Goal: Information Seeking & Learning: Find specific fact

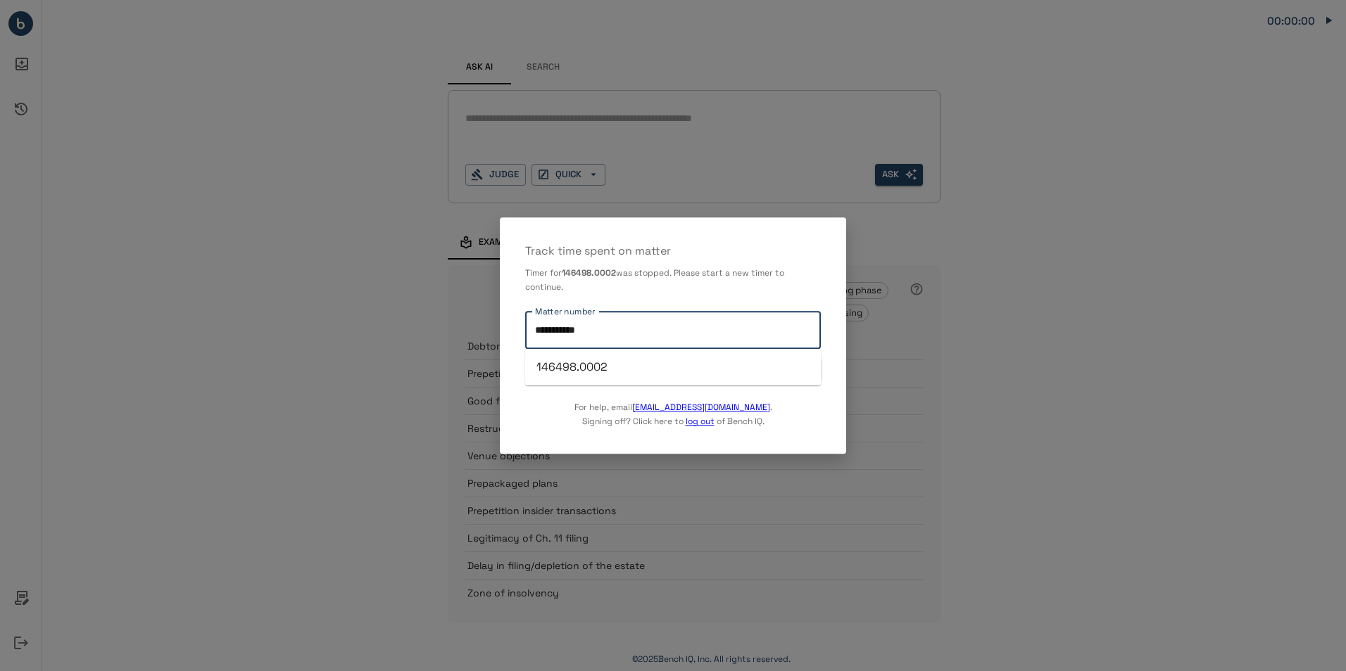
drag, startPoint x: 728, startPoint y: 340, endPoint x: 501, endPoint y: 351, distance: 227.6
click at [501, 351] on div "**********" at bounding box center [673, 335] width 346 height 236
click at [564, 367] on li "144582.0001" at bounding box center [673, 367] width 296 height 25
type input "**********"
click at [774, 367] on button "START TIMER" at bounding box center [786, 369] width 70 height 22
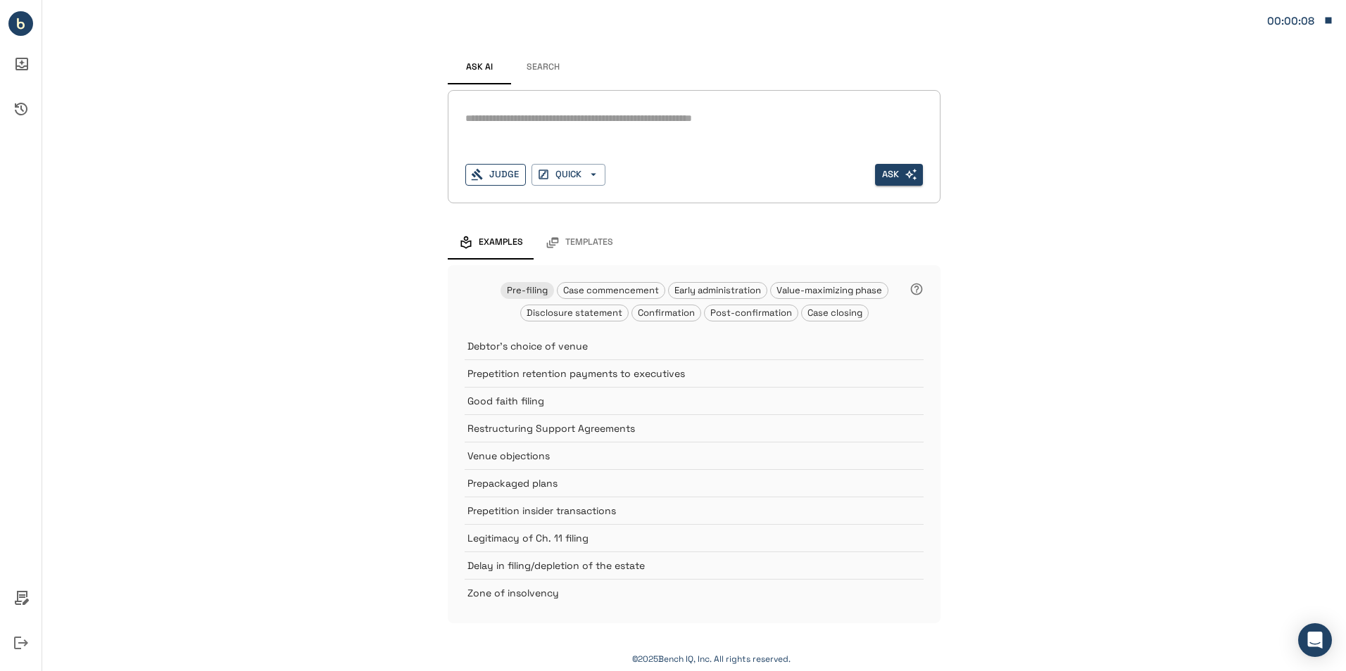
click at [507, 172] on button "Judge" at bounding box center [495, 175] width 61 height 22
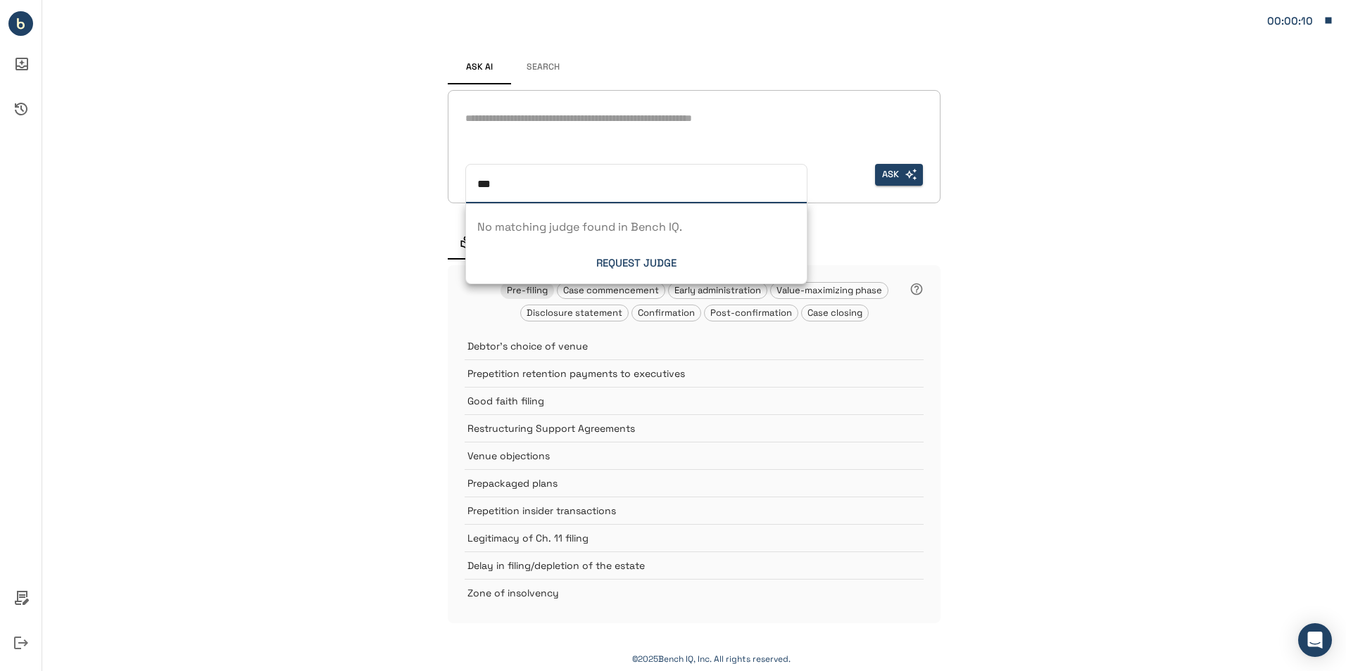
type input "****"
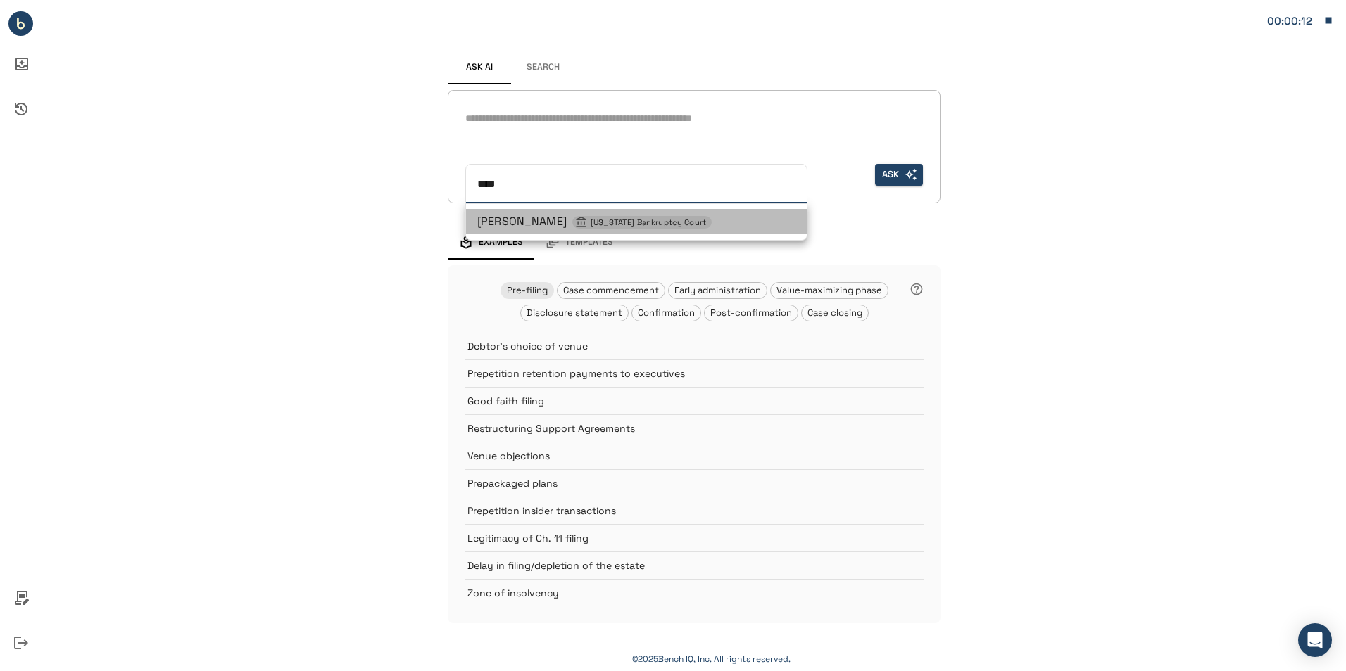
click at [498, 226] on span "[PERSON_NAME] [US_STATE] Bankruptcy Court" at bounding box center [594, 221] width 234 height 15
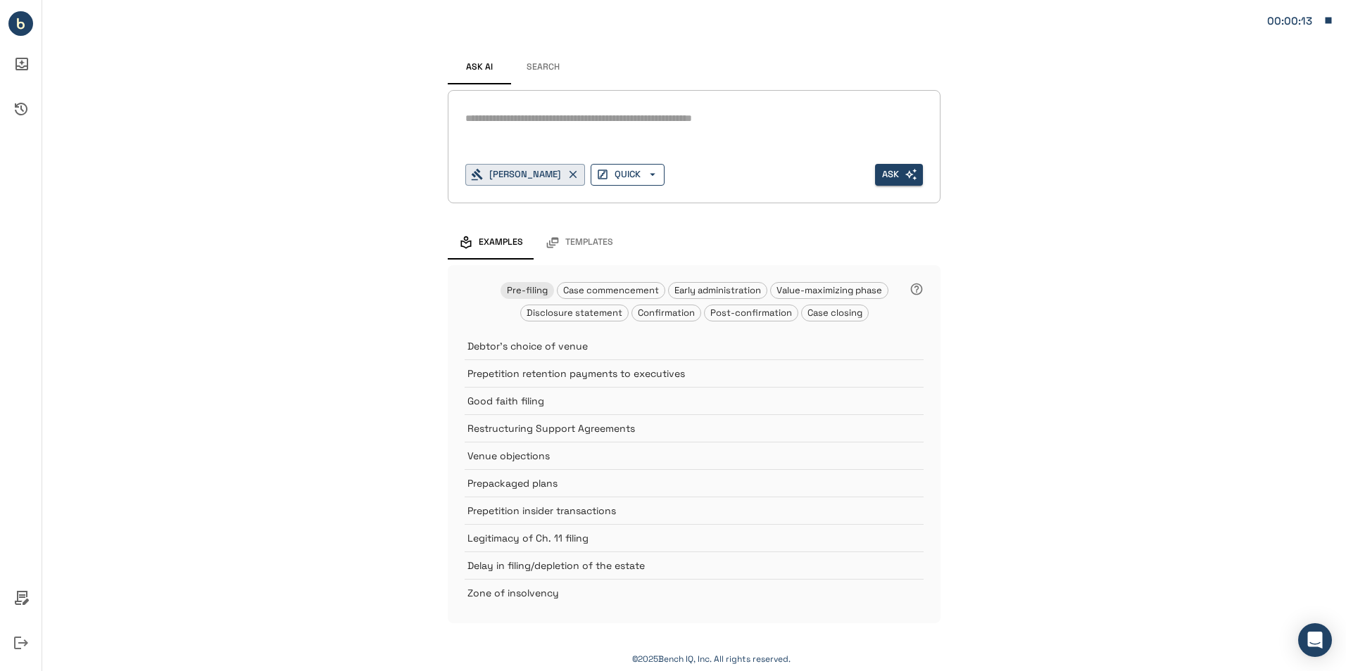
click at [633, 173] on button "QUICK" at bounding box center [627, 175] width 74 height 22
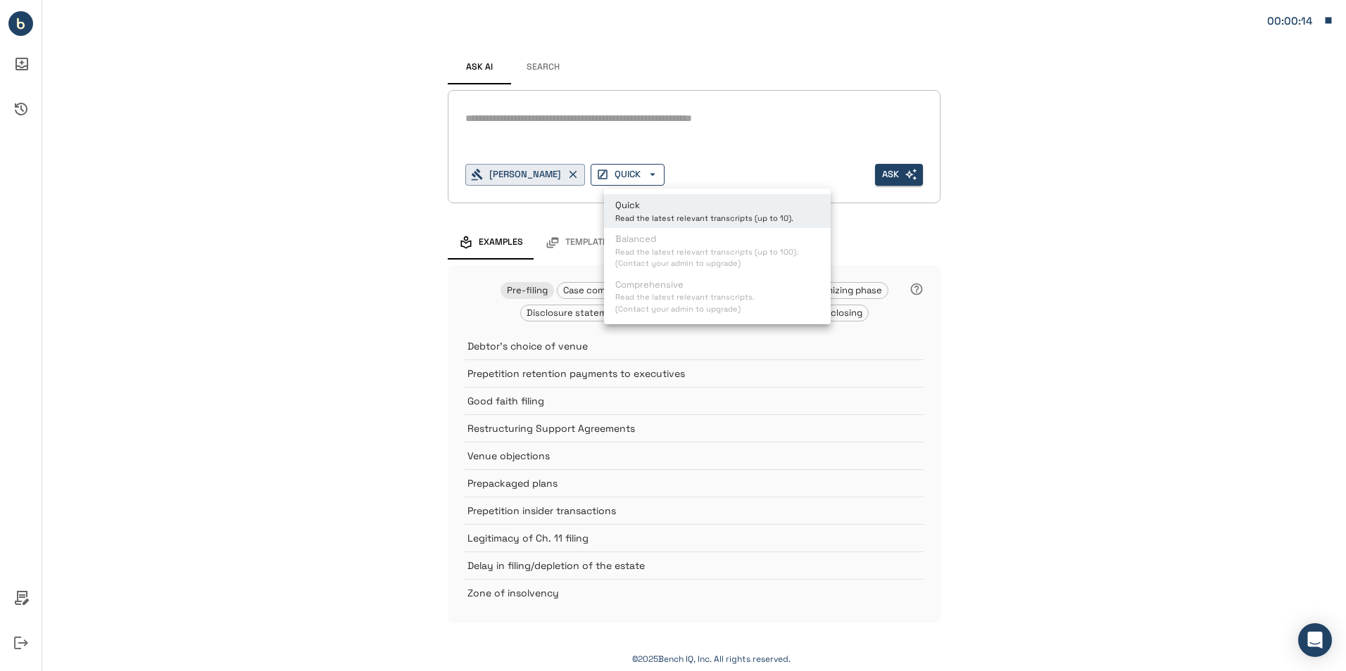
click at [633, 173] on div at bounding box center [673, 335] width 1346 height 671
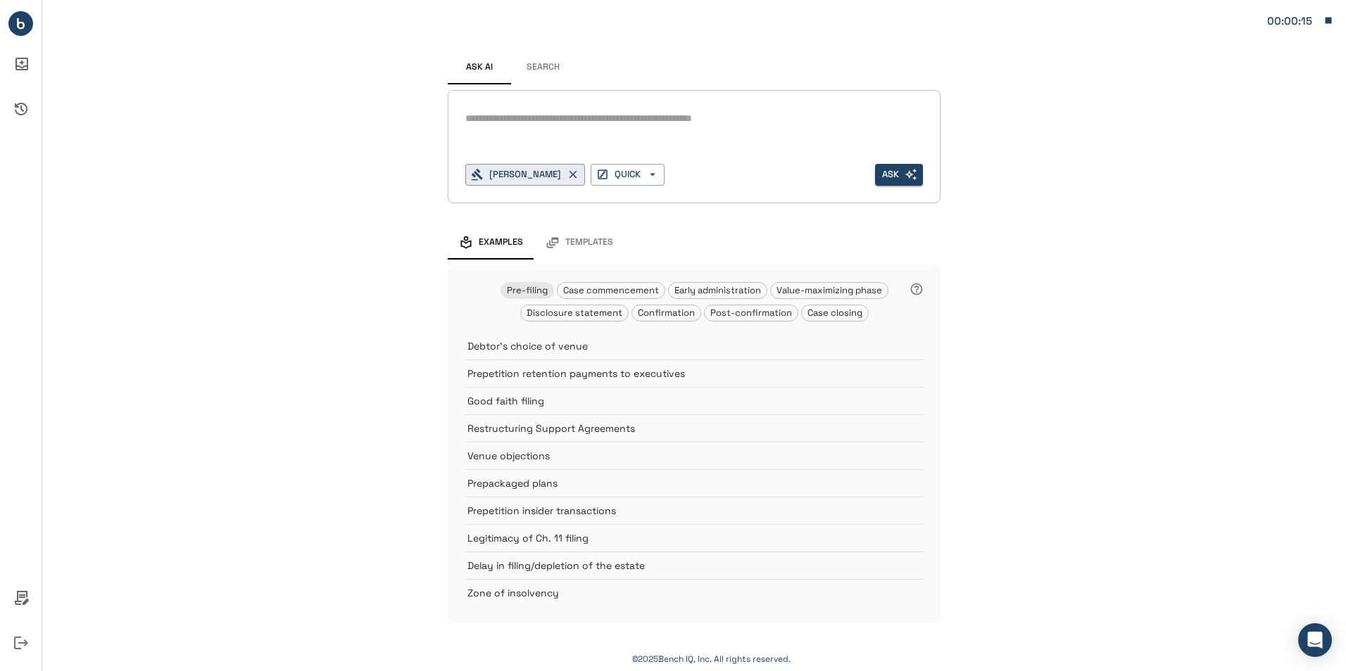
click at [550, 71] on button "Search" at bounding box center [542, 68] width 63 height 34
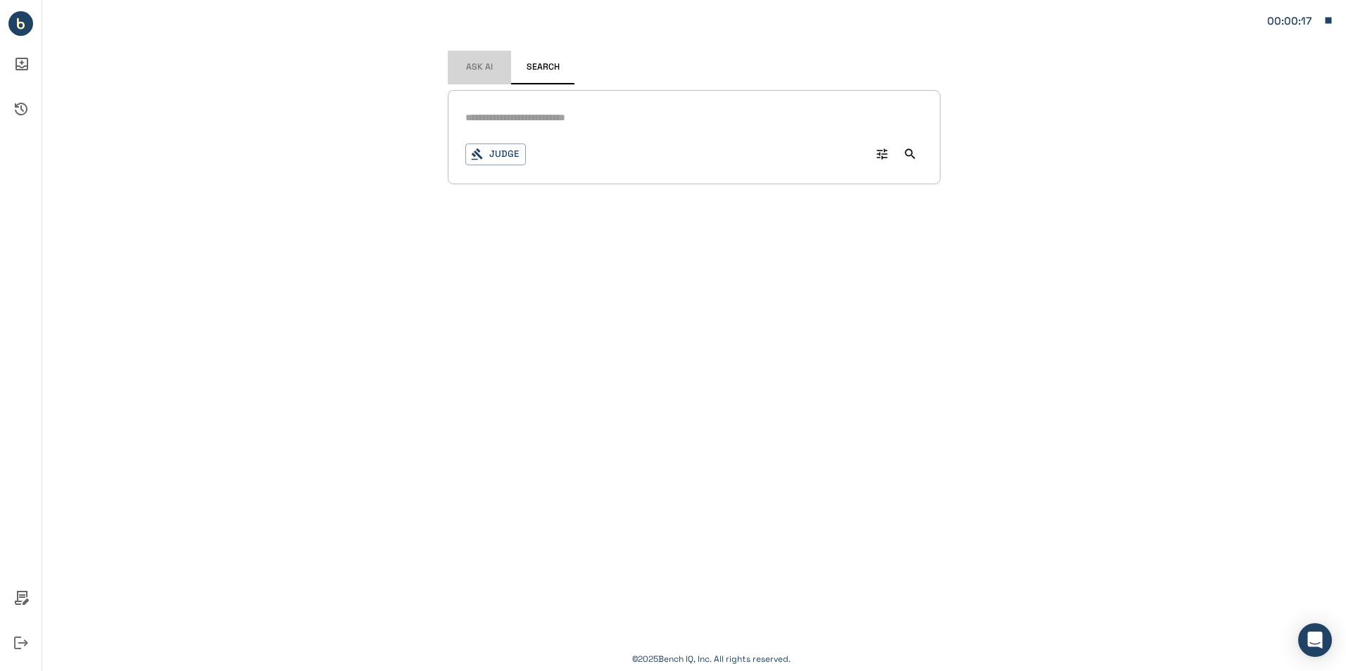
click at [473, 66] on span "Ask AI" at bounding box center [479, 67] width 27 height 11
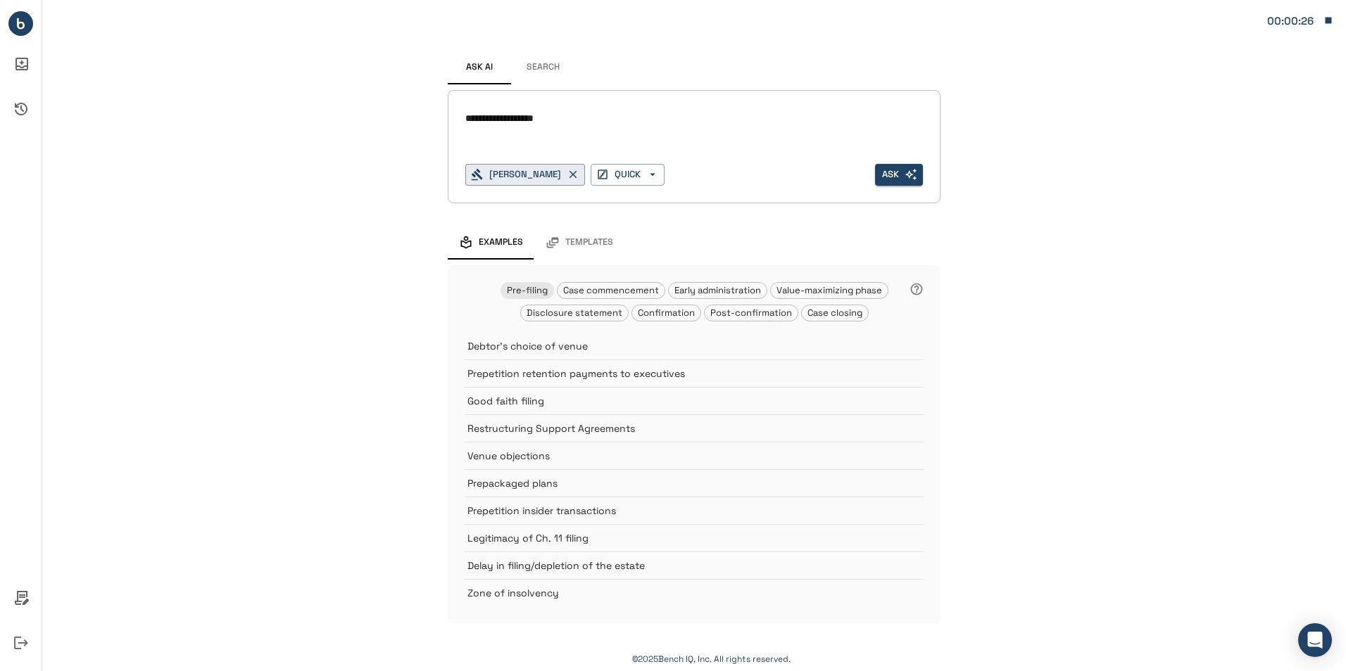
type textarea "**********"
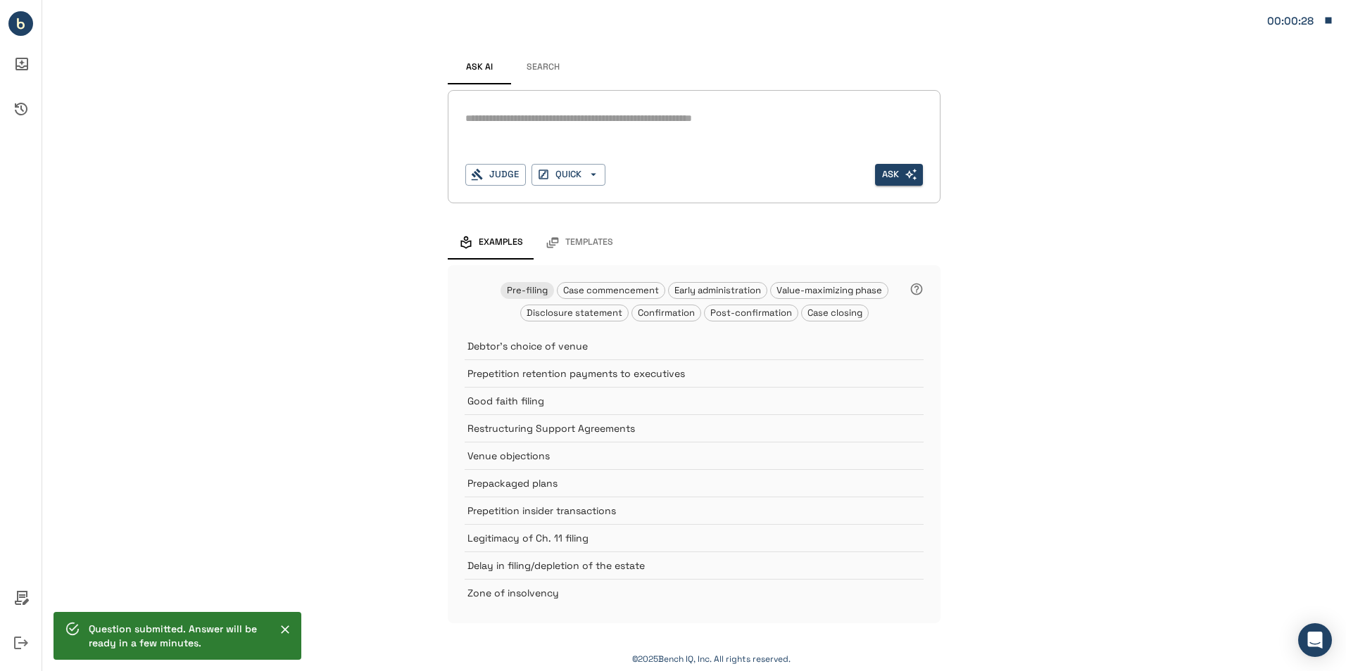
click at [537, 60] on button "Search" at bounding box center [542, 68] width 63 height 34
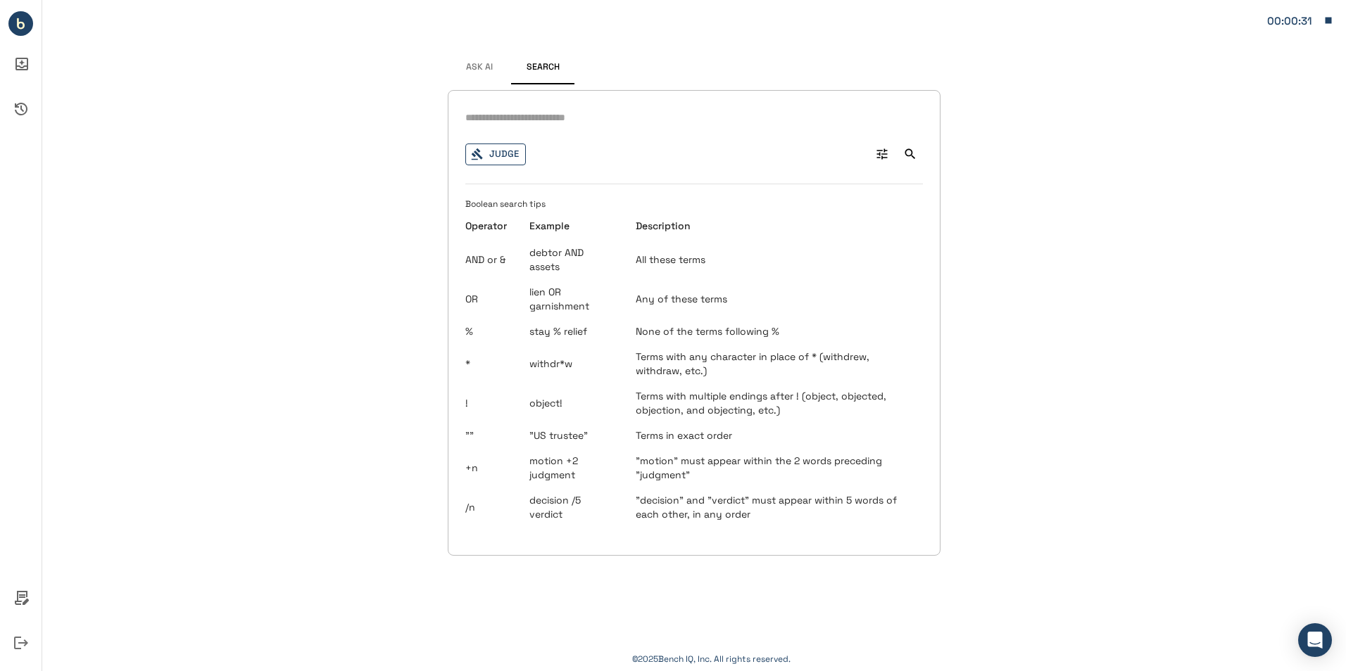
click at [501, 149] on button "Judge" at bounding box center [495, 155] width 61 height 22
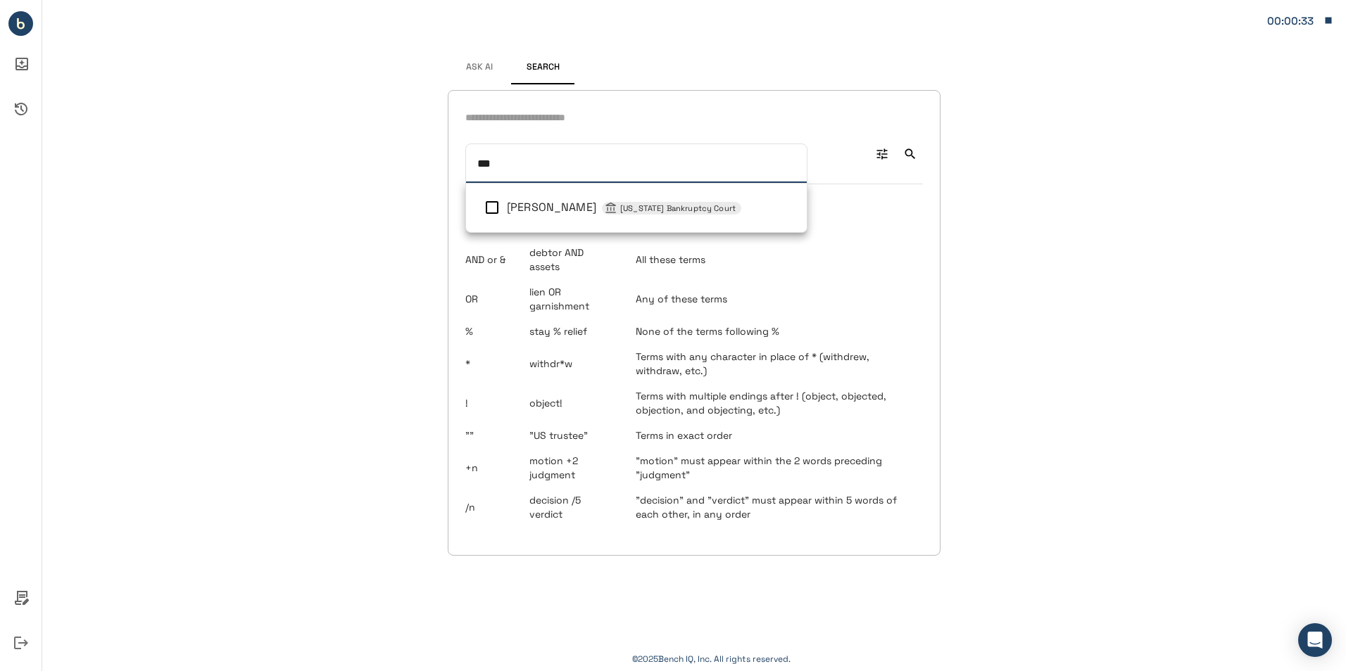
type input "****"
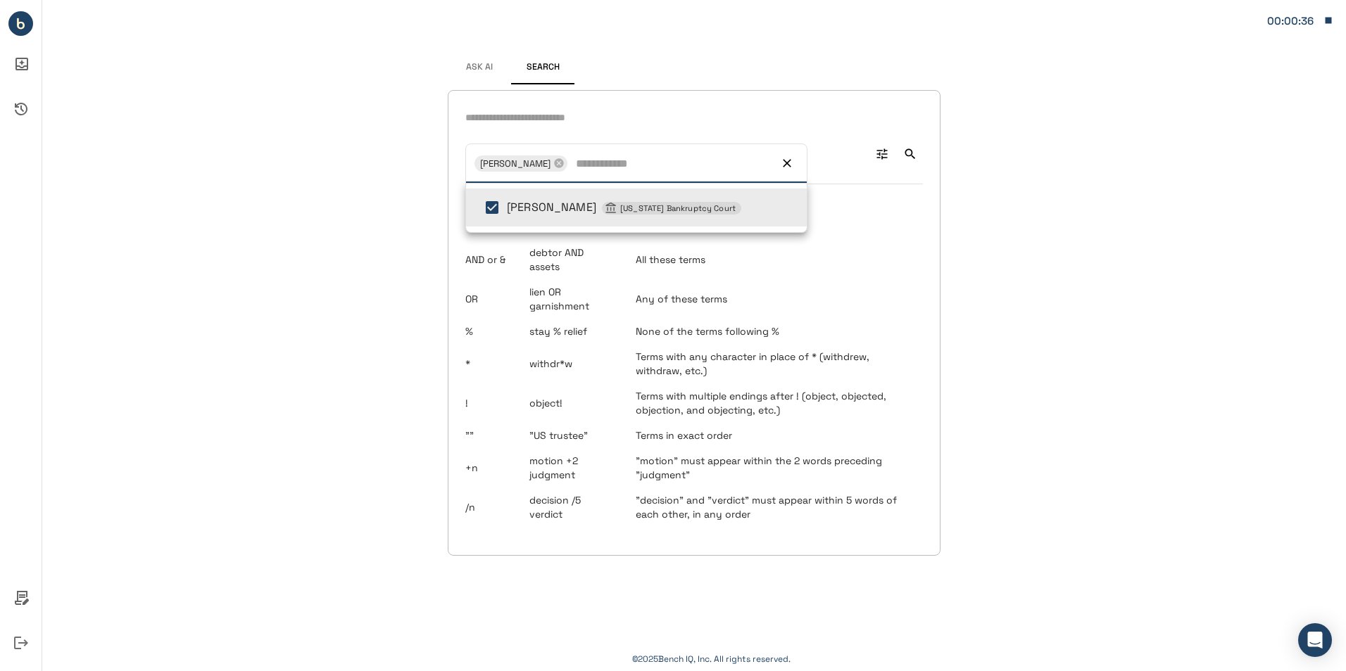
click at [586, 118] on input "text" at bounding box center [693, 118] width 457 height 20
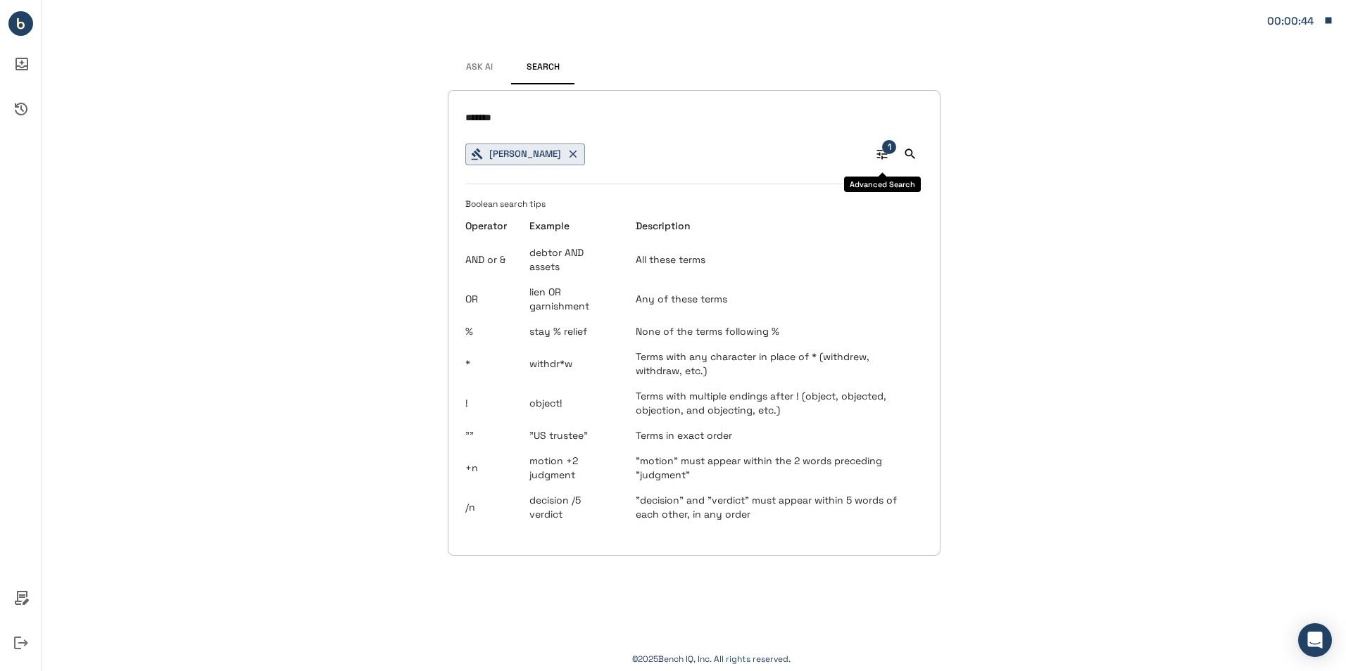
type input "******"
click at [886, 156] on icon "Advanced Search" at bounding box center [882, 154] width 14 height 14
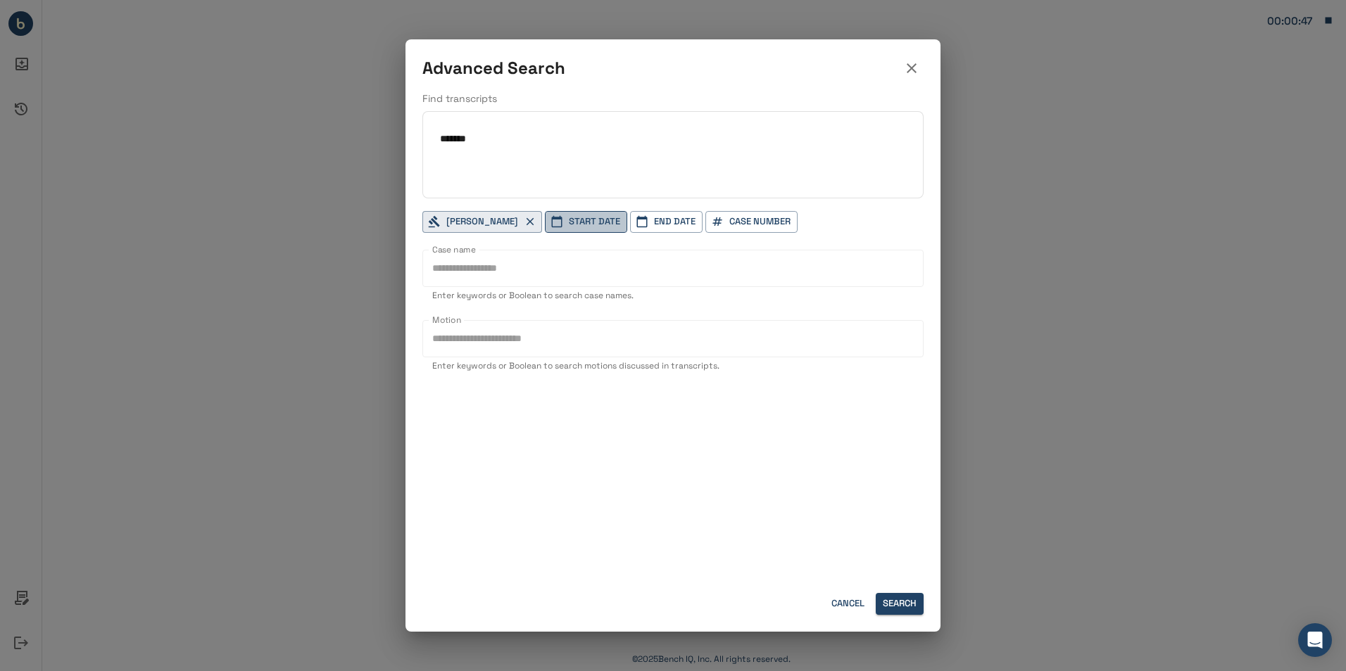
click at [621, 222] on button "Start Date" at bounding box center [586, 222] width 82 height 22
click at [636, 265] on icon "calendar view is open, switch to year view" at bounding box center [632, 267] width 7 height 4
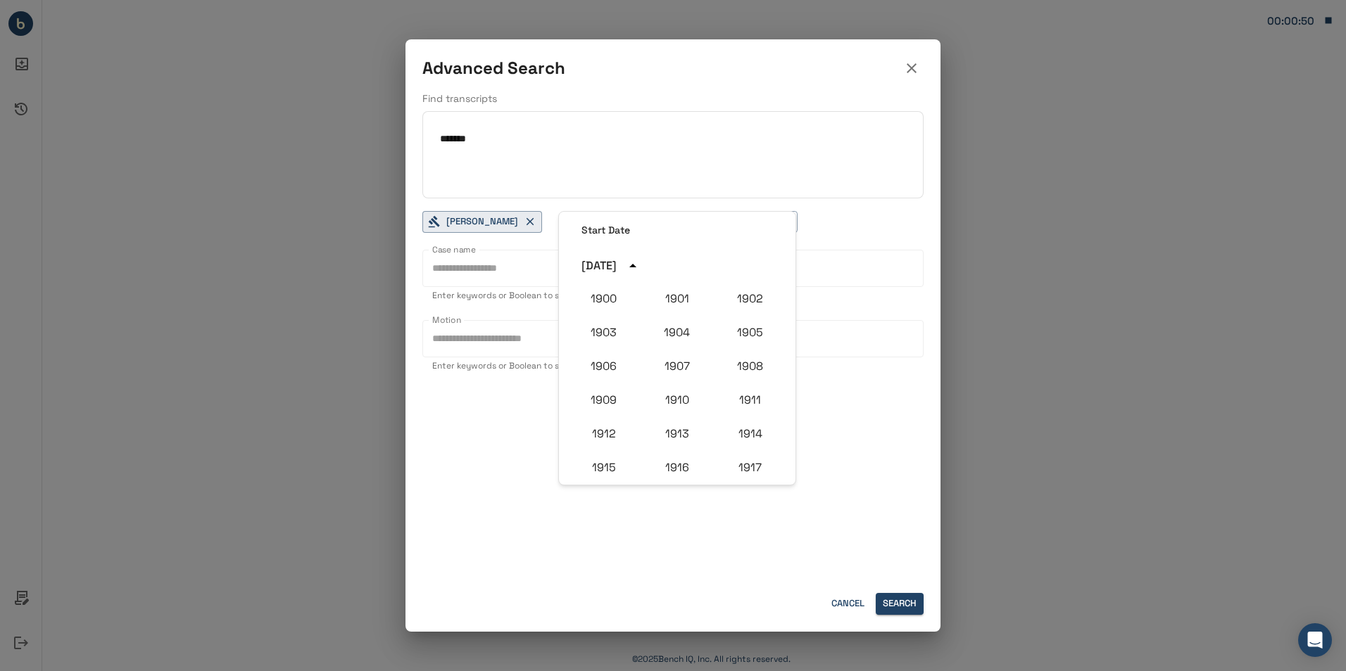
scroll to position [1303, 0]
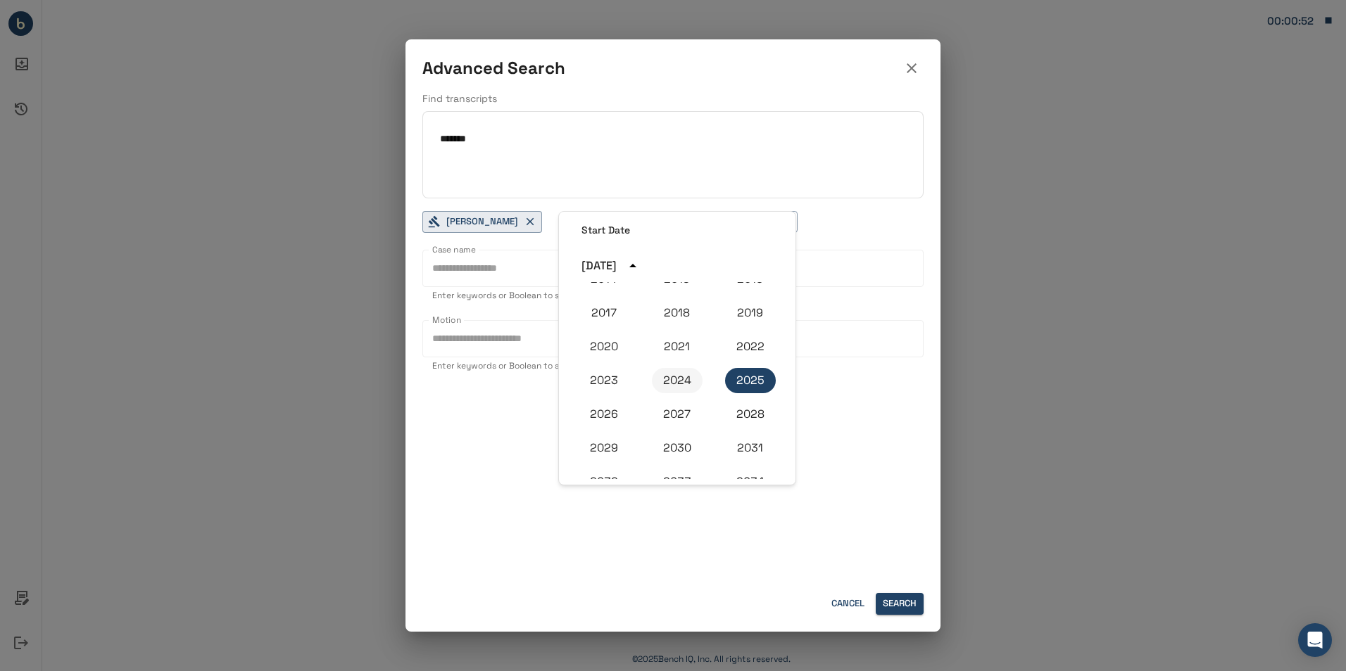
click at [666, 388] on button "2024" at bounding box center [677, 380] width 51 height 25
click at [641, 274] on icon "calendar view is open, switch to year view" at bounding box center [632, 266] width 17 height 17
click at [684, 381] on button "2024" at bounding box center [677, 380] width 51 height 25
click at [616, 265] on div "[DATE]" at bounding box center [598, 266] width 35 height 17
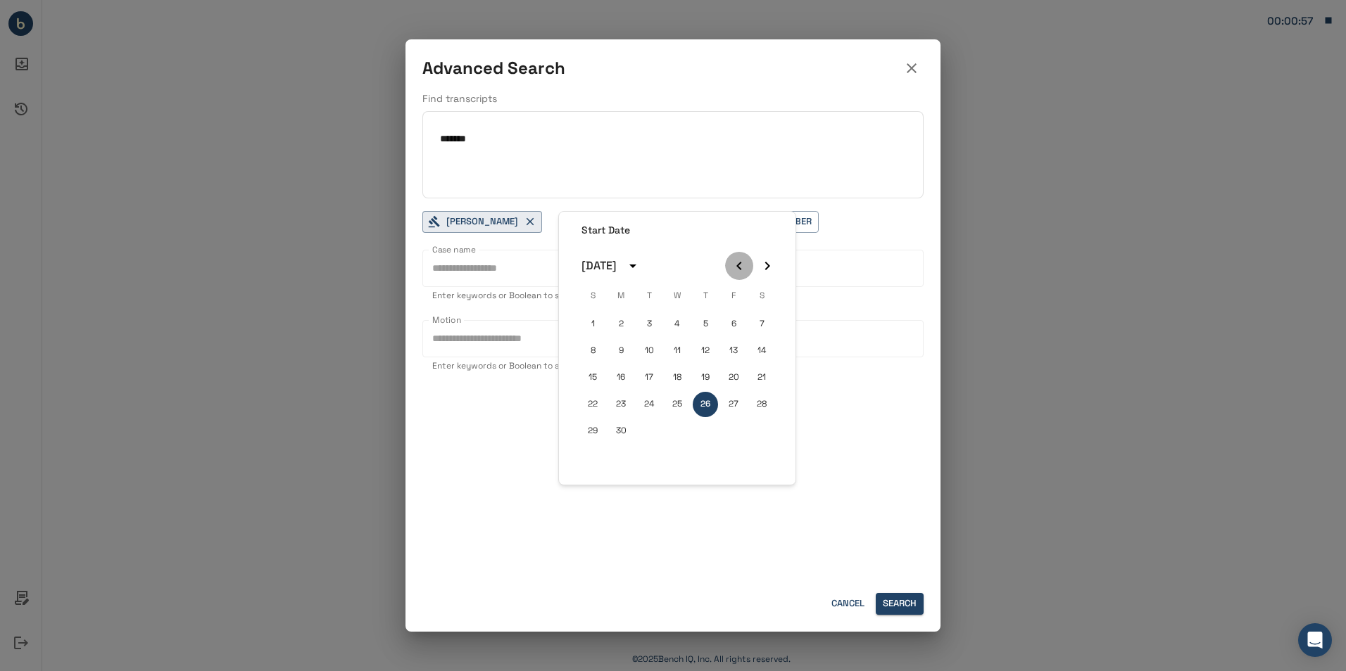
click at [742, 263] on icon "Previous month" at bounding box center [739, 266] width 17 height 17
click at [740, 263] on icon "Previous month" at bounding box center [738, 266] width 5 height 8
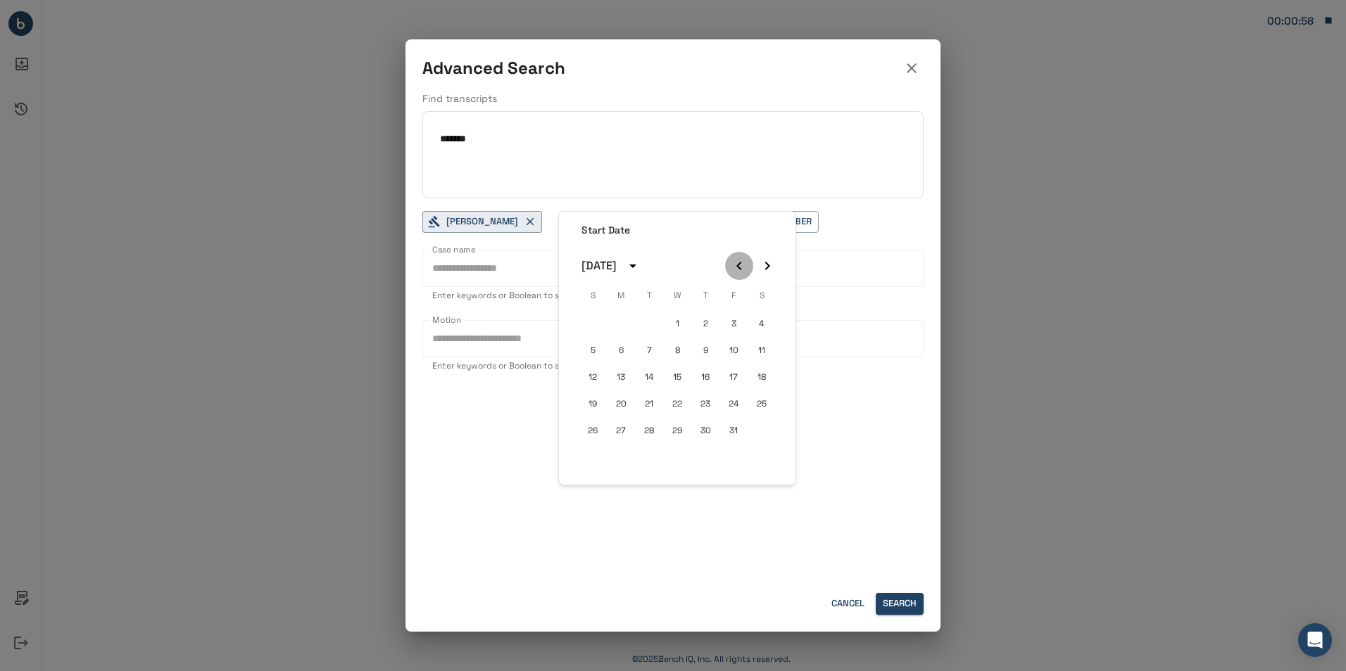
click at [740, 263] on icon "Previous month" at bounding box center [738, 266] width 5 height 8
click at [762, 264] on icon "Next month" at bounding box center [767, 266] width 17 height 17
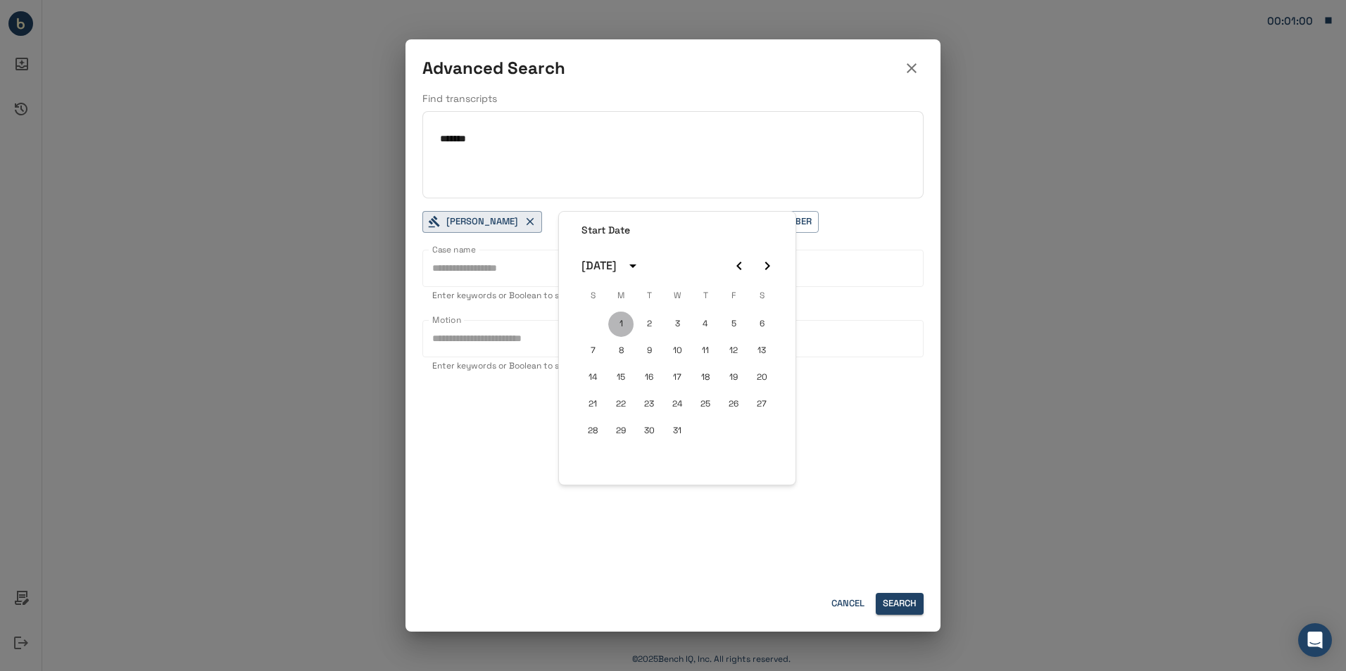
click at [625, 322] on button "1" at bounding box center [620, 324] width 25 height 25
click at [723, 219] on button "End Date" at bounding box center [687, 222] width 72 height 22
click at [892, 265] on icon "Next month" at bounding box center [894, 266] width 17 height 17
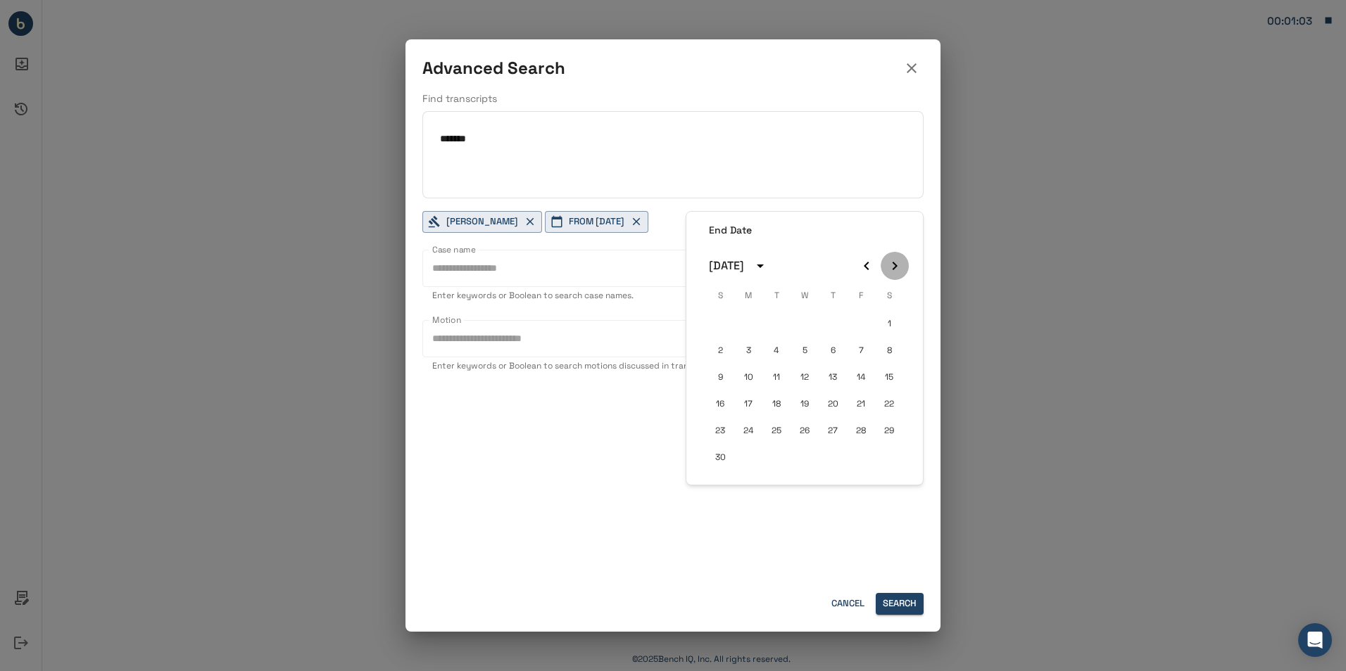
click at [892, 265] on icon "Next month" at bounding box center [894, 266] width 17 height 17
click at [862, 271] on icon "Previous month" at bounding box center [866, 266] width 17 height 17
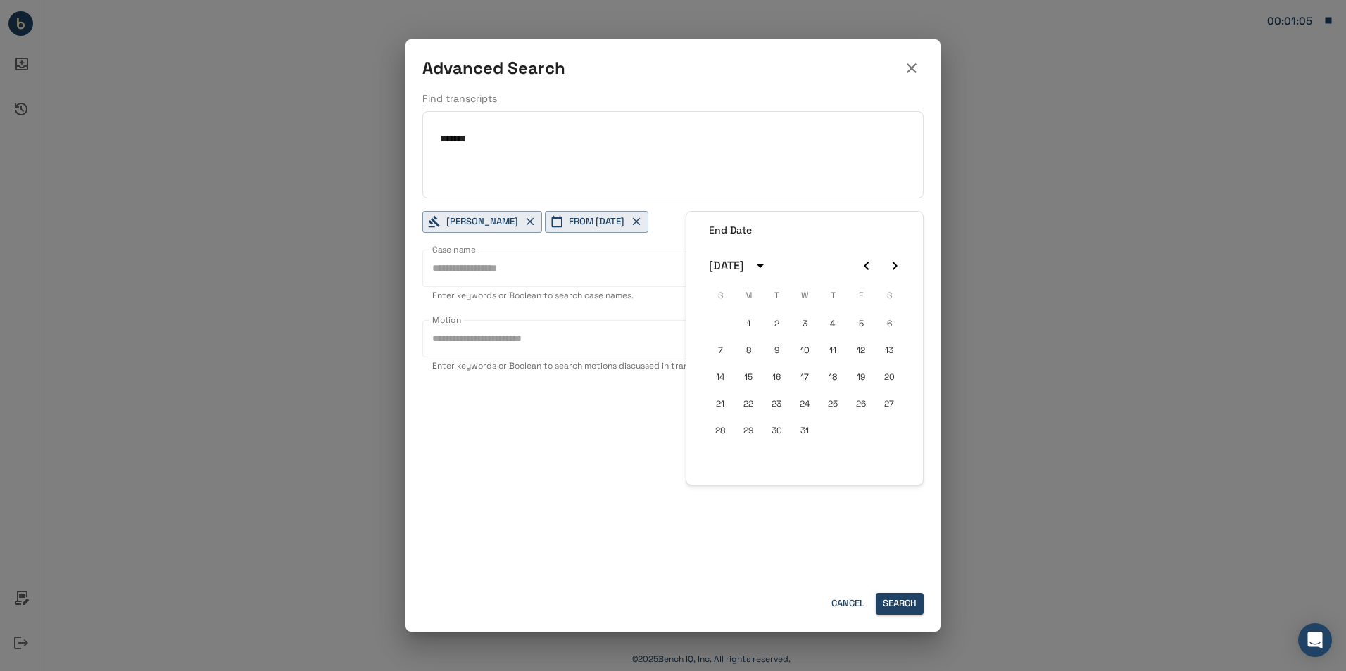
click at [862, 271] on icon "Previous month" at bounding box center [866, 266] width 17 height 17
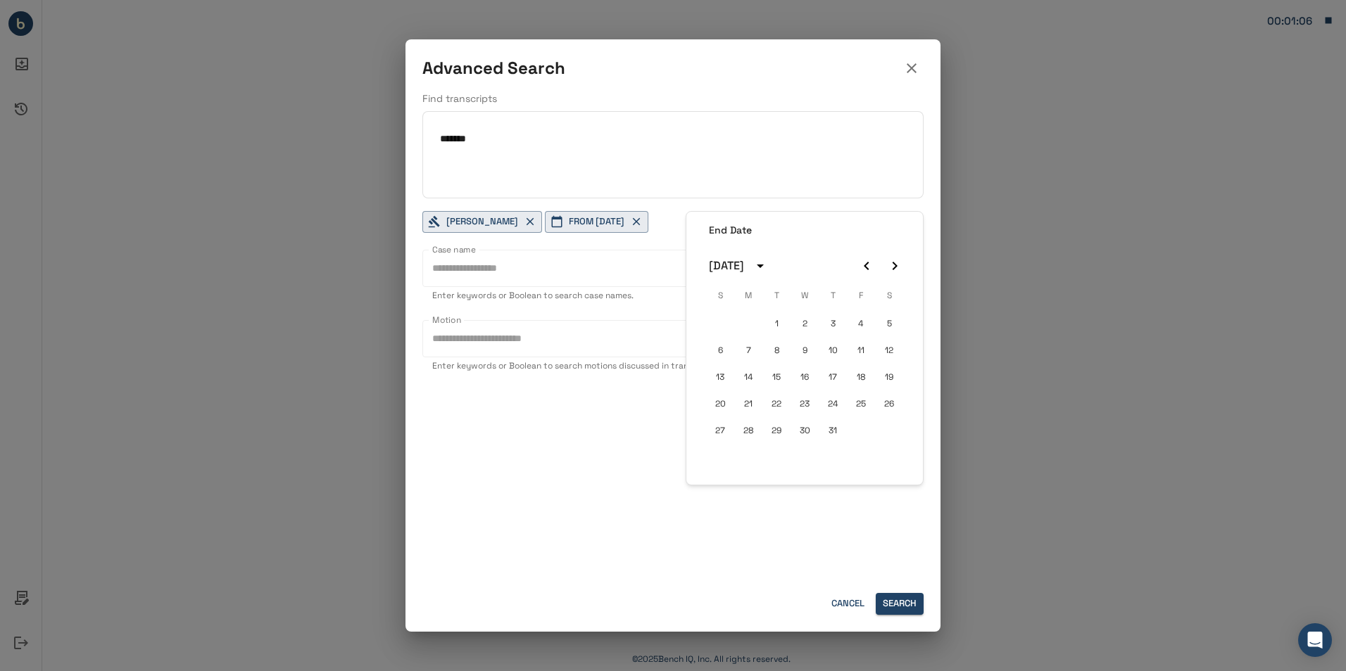
click at [862, 271] on icon "Previous month" at bounding box center [866, 266] width 17 height 17
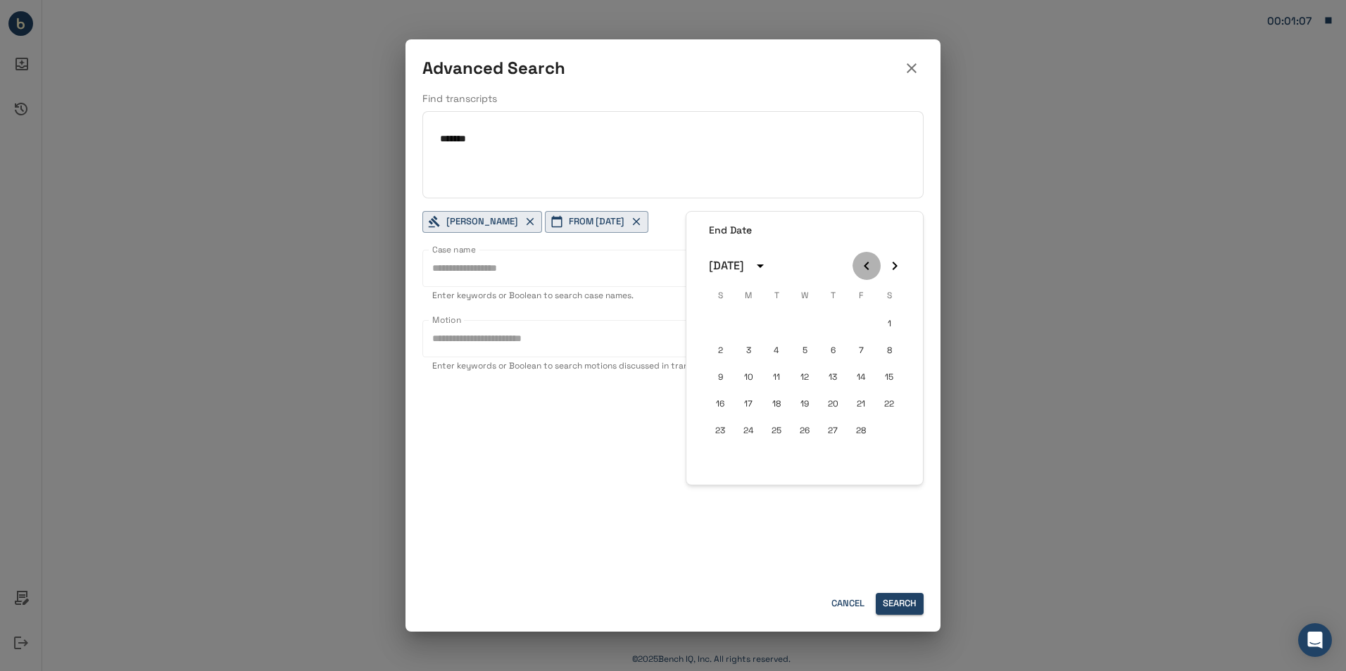
click at [862, 271] on icon "Previous month" at bounding box center [866, 266] width 17 height 17
click at [887, 264] on icon "Next month" at bounding box center [894, 266] width 17 height 17
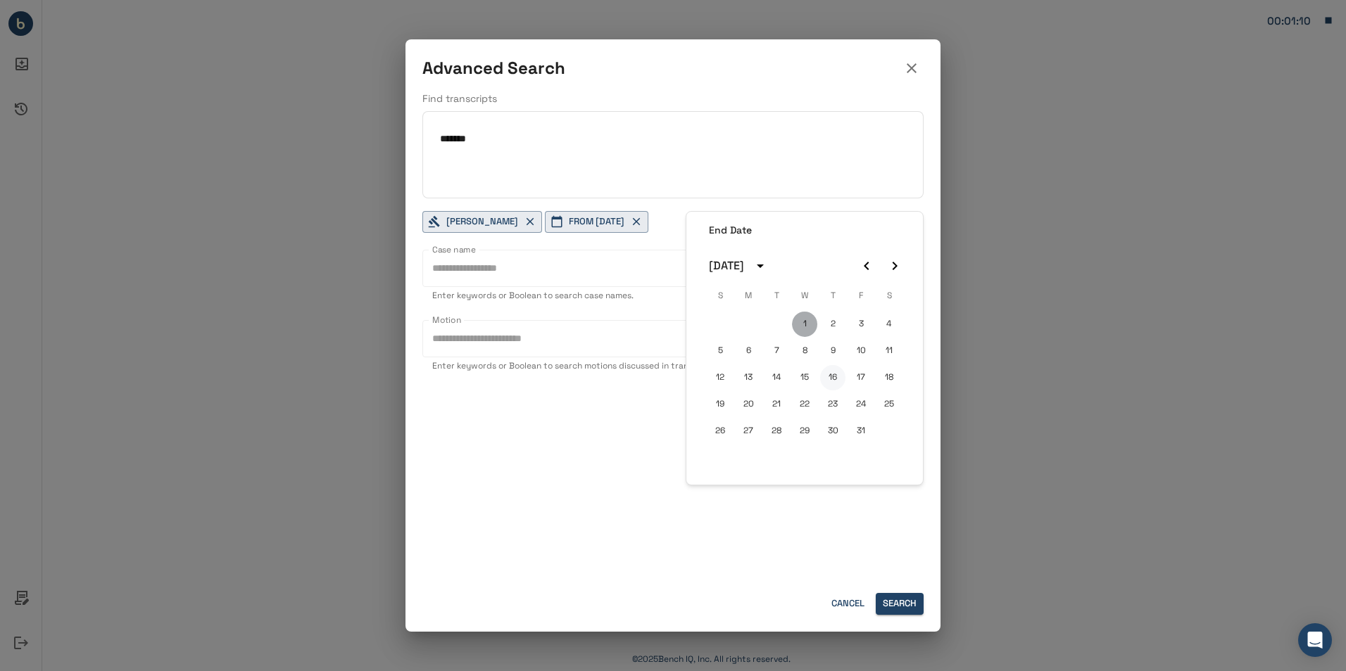
drag, startPoint x: 801, startPoint y: 322, endPoint x: 828, endPoint y: 378, distance: 62.0
click at [801, 322] on button "1" at bounding box center [804, 324] width 25 height 25
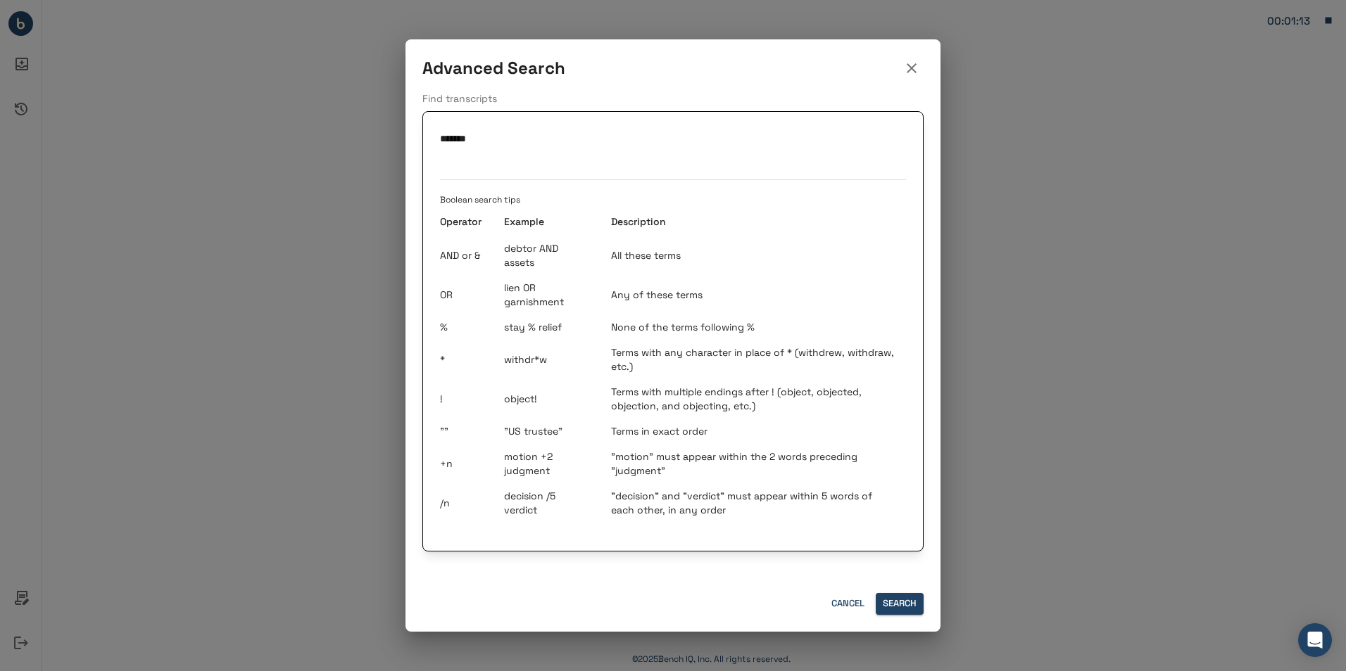
click at [472, 144] on input "******" at bounding box center [673, 139] width 466 height 20
drag, startPoint x: 476, startPoint y: 142, endPoint x: 419, endPoint y: 136, distance: 57.4
click at [419, 136] on div "Find transcripts ****** Boolean search tips Operator Example Description AND or…" at bounding box center [672, 336] width 535 height 491
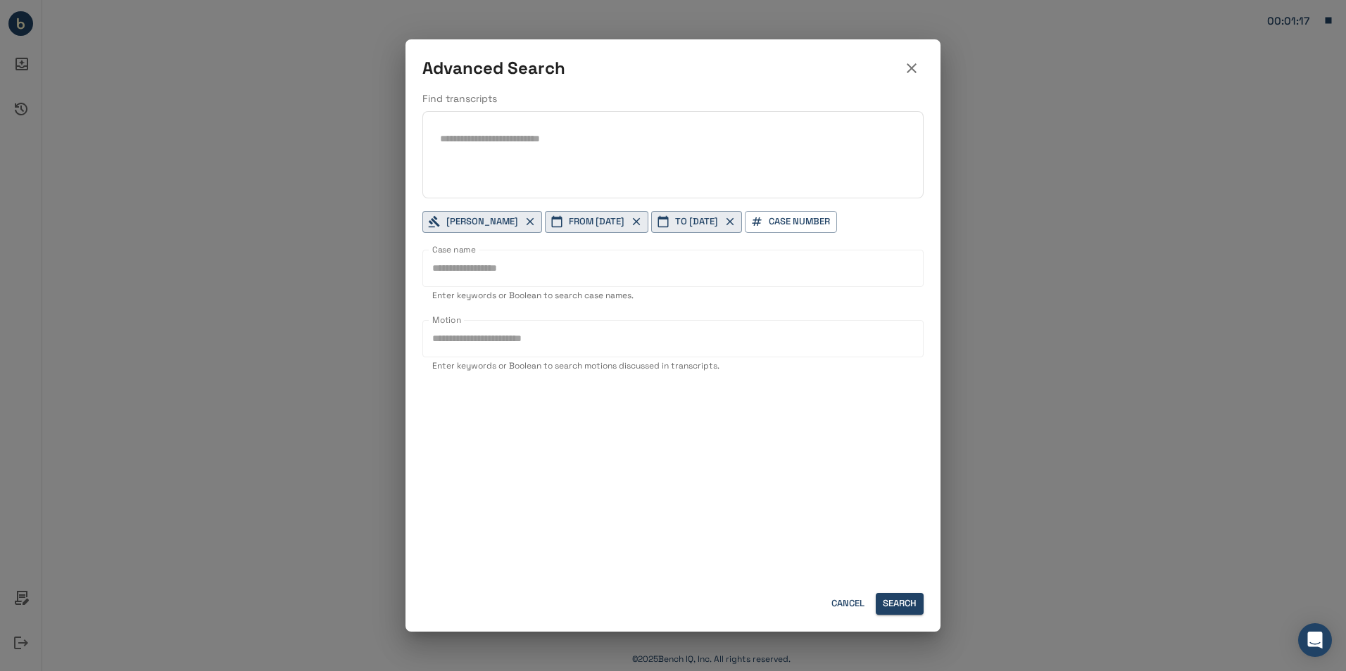
drag, startPoint x: 469, startPoint y: 256, endPoint x: 469, endPoint y: 270, distance: 13.4
click at [469, 256] on input "Case name" at bounding box center [672, 268] width 501 height 37
paste input "******"
type input "******"
click at [538, 339] on input "Motion" at bounding box center [672, 338] width 501 height 37
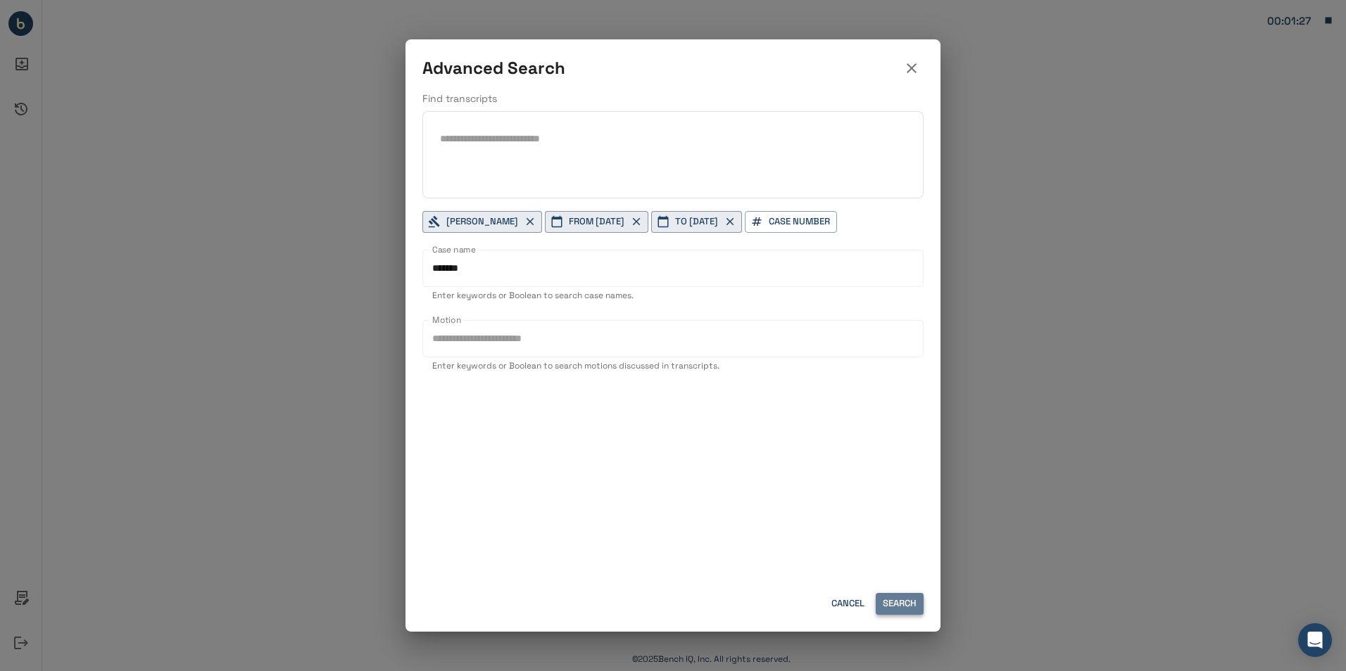
click at [908, 600] on button "Search" at bounding box center [899, 604] width 48 height 22
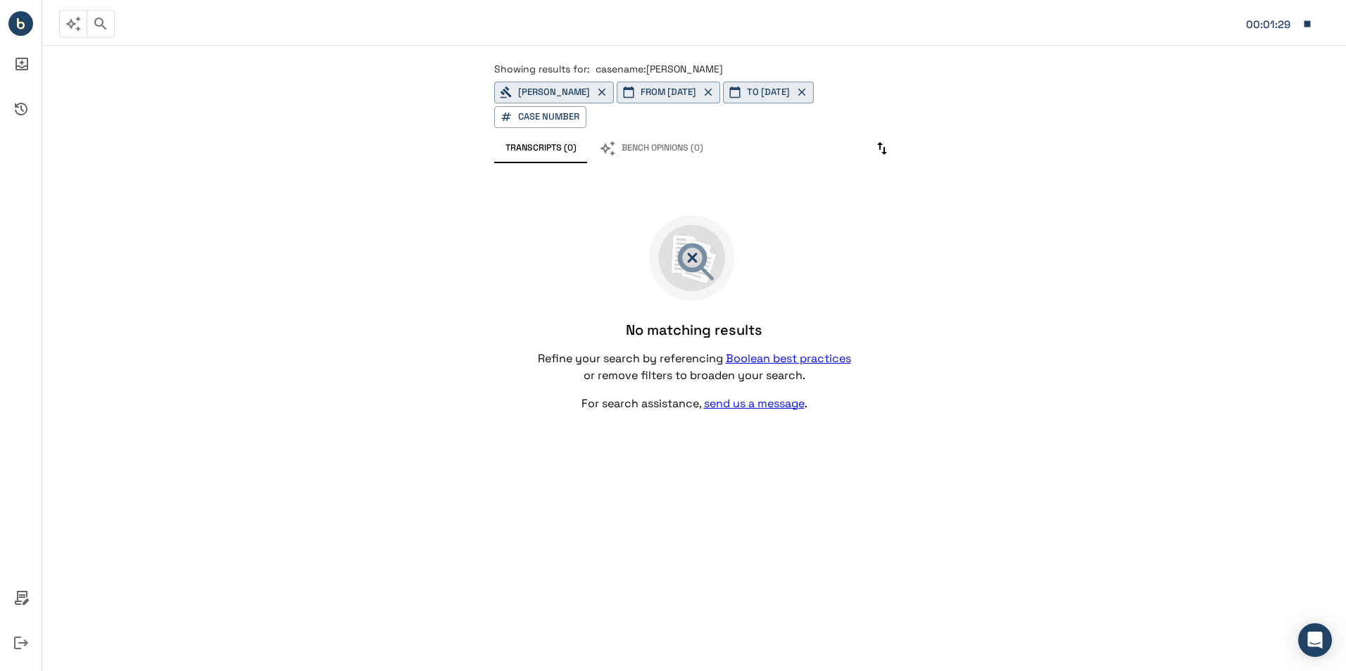
click at [667, 151] on button "Bench Opinions (0)" at bounding box center [651, 149] width 127 height 30
